Goal: Task Accomplishment & Management: Complete application form

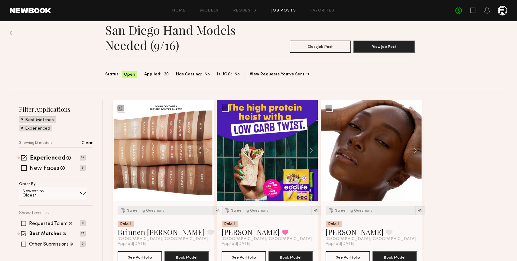
scroll to position [15, 0]
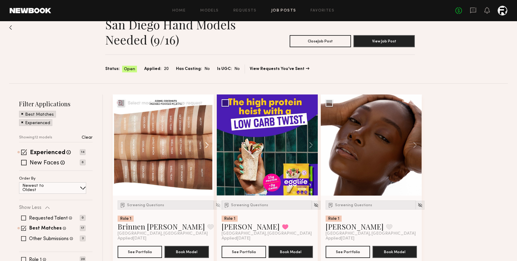
click at [207, 136] on button at bounding box center [203, 144] width 19 height 101
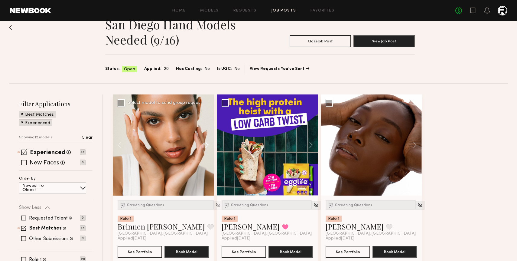
click at [207, 136] on button at bounding box center [203, 144] width 19 height 101
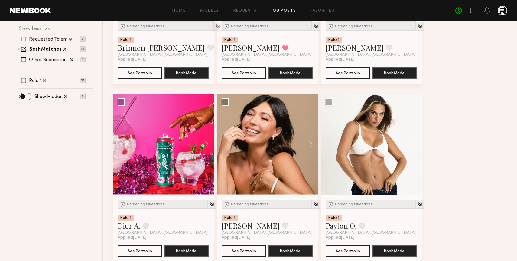
scroll to position [196, 0]
